Goal: Task Accomplishment & Management: Complete application form

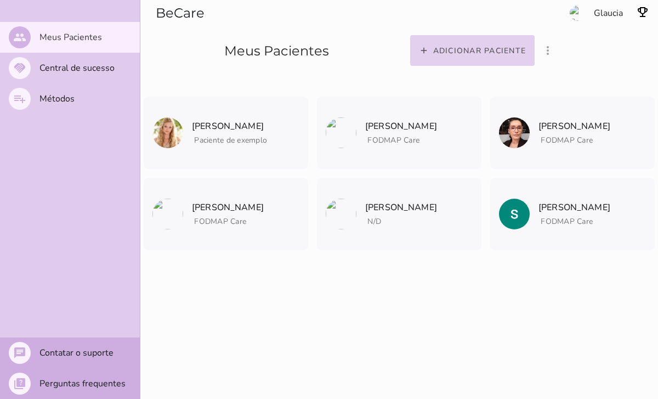
click at [0, 0] on slot "Adicionar paciente" at bounding box center [0, 0] width 0 height 0
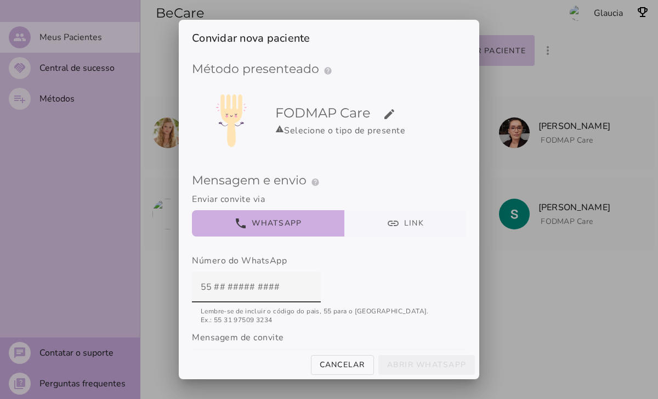
click at [412, 221] on button "link Link" at bounding box center [405, 223] width 122 height 26
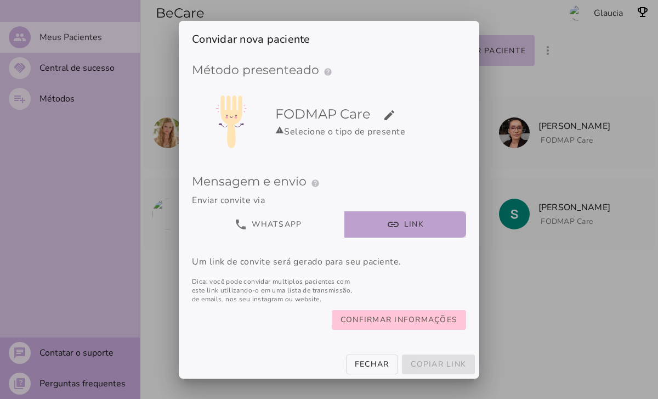
scroll to position [1, 0]
click at [0, 0] on slot "Confirmar informações" at bounding box center [0, 0] width 0 height 0
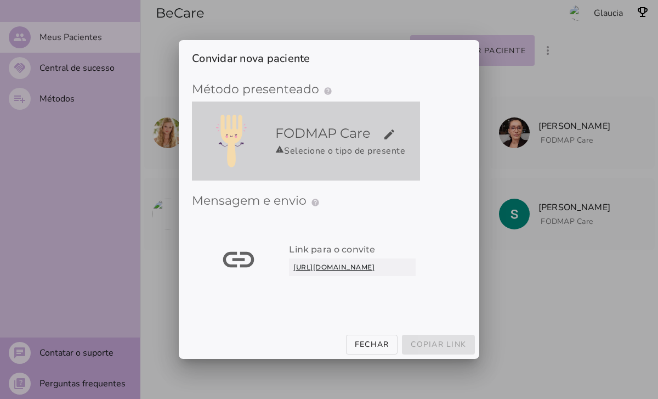
click at [381, 147] on div "warning Selecione o tipo de presente" at bounding box center [345, 150] width 140 height 13
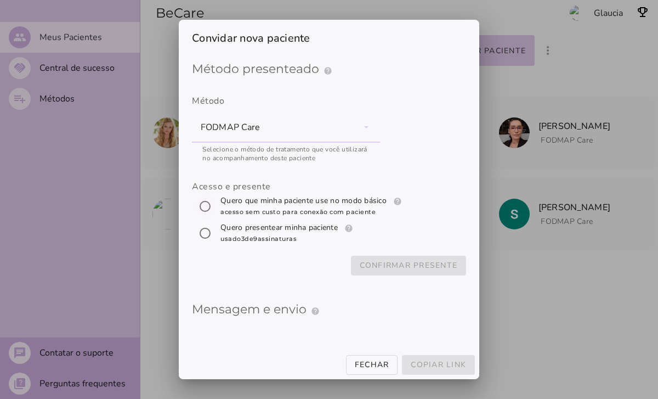
click at [202, 204] on input "[object Object]" at bounding box center [205, 206] width 26 height 26
radio input "****"
type mwc-radio "trial-extension"
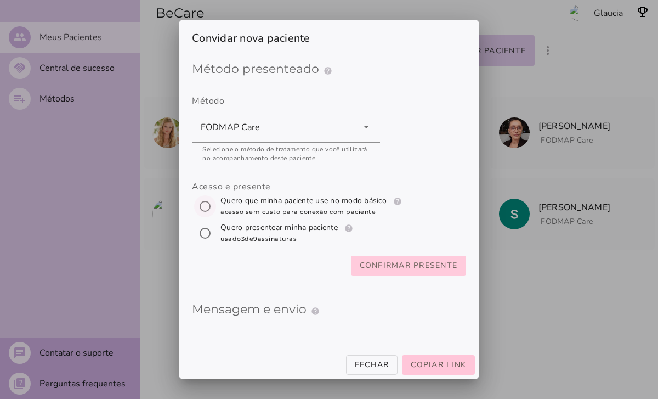
click at [0, 0] on slot "Confirmar presente" at bounding box center [0, 0] width 0 height 0
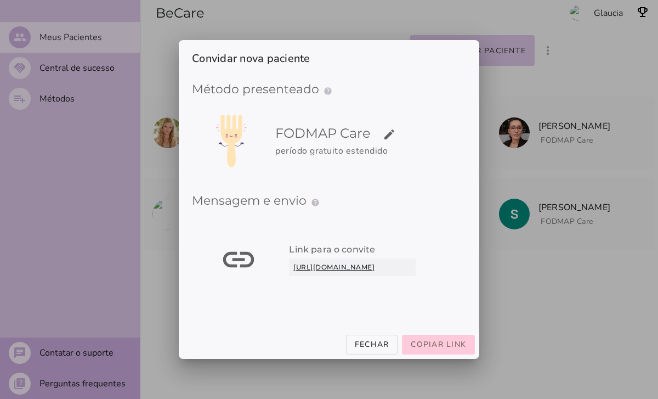
click at [425, 342] on button "Copiar link" at bounding box center [438, 344] width 73 height 20
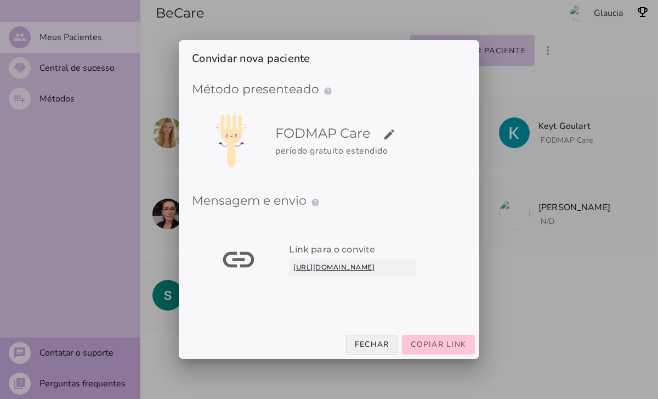
click at [0, 0] on slot "Fechar" at bounding box center [0, 0] width 0 height 0
